Goal: Browse casually: Explore the website without a specific task or goal

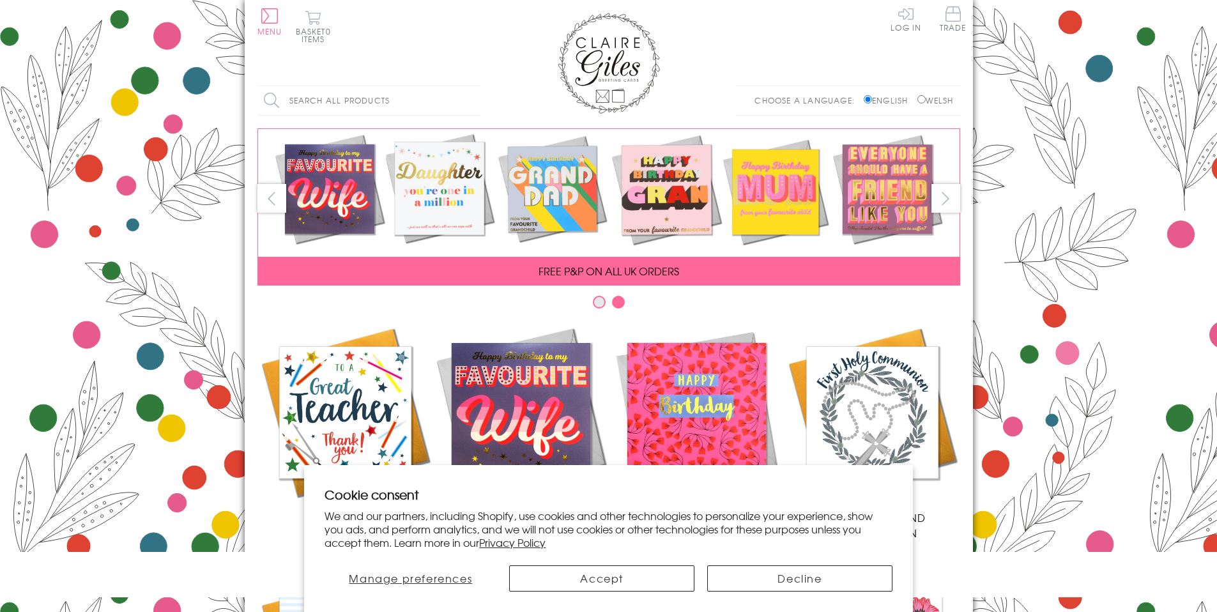
scroll to position [506, 0]
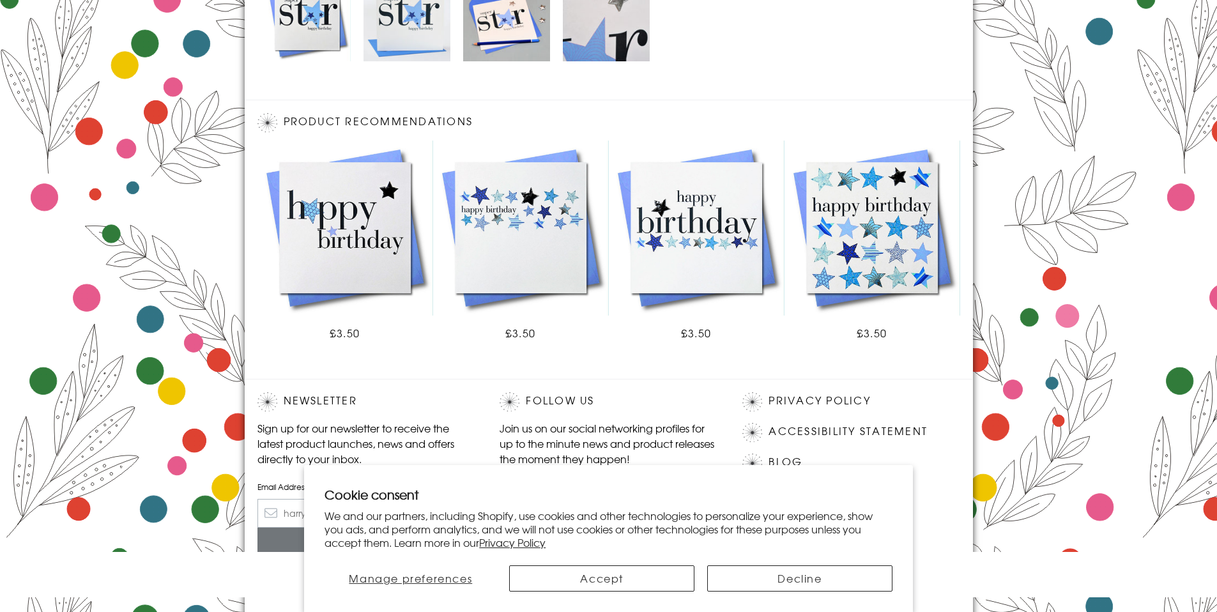
scroll to position [706, 0]
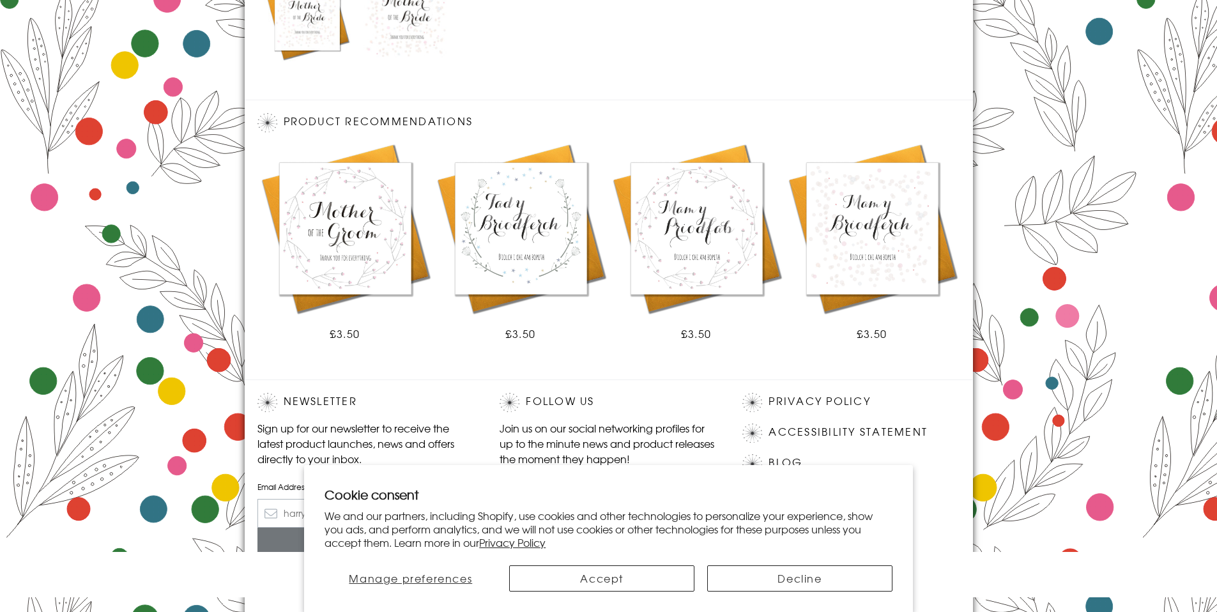
scroll to position [706, 0]
